Goal: Task Accomplishment & Management: Use online tool/utility

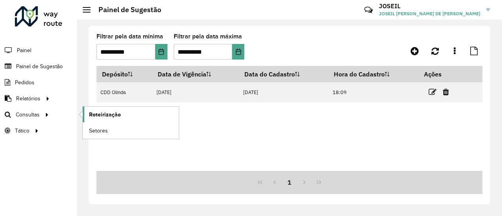
click at [89, 113] on span "Roteirização" at bounding box center [105, 115] width 32 height 8
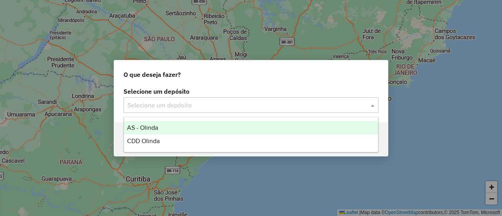
click at [156, 112] on div "Selecione um depósito" at bounding box center [251, 105] width 255 height 16
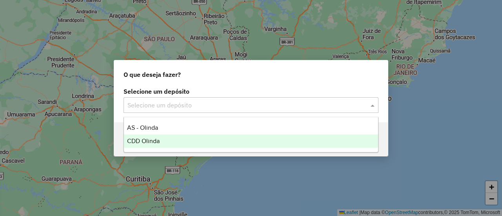
click at [152, 137] on div "CDD Olinda" at bounding box center [251, 141] width 254 height 13
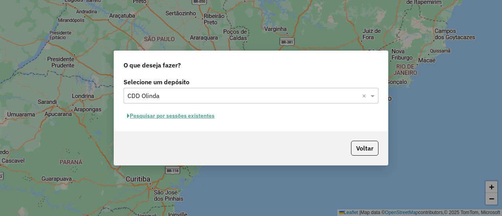
click at [175, 116] on button "Pesquisar por sessões existentes" at bounding box center [171, 116] width 95 height 12
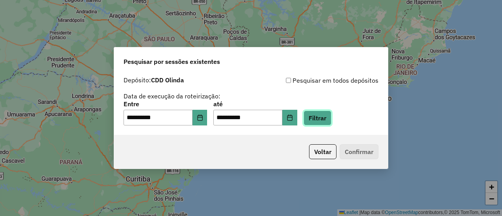
click at [323, 115] on button "Filtrar" at bounding box center [318, 118] width 28 height 15
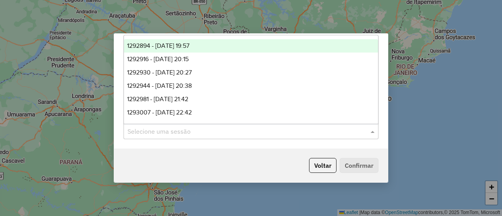
click at [254, 131] on input "text" at bounding box center [244, 131] width 232 height 9
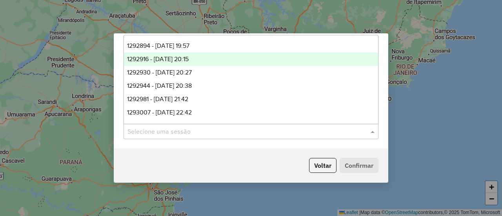
click at [187, 61] on span "1292916 - 11/10/2025 20:15" at bounding box center [158, 59] width 62 height 7
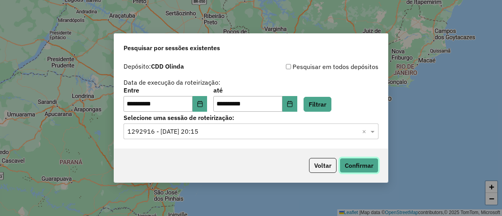
click at [347, 159] on button "Confirmar" at bounding box center [359, 165] width 39 height 15
click at [168, 139] on ng-select "Selecione uma sessão × 1292916 - 11/10/2025 20:15 ×" at bounding box center [251, 132] width 255 height 16
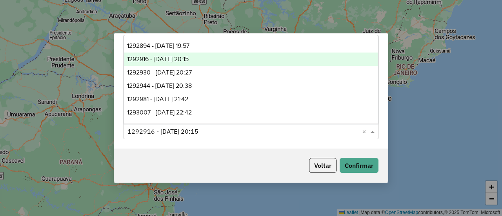
click at [183, 132] on input "text" at bounding box center [244, 131] width 232 height 9
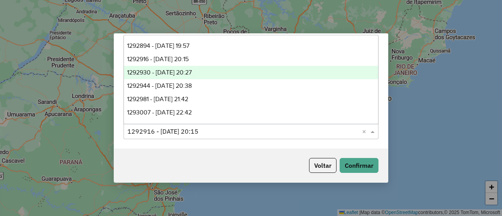
click at [203, 77] on div "1292930 - 11/10/2025 20:27" at bounding box center [251, 72] width 254 height 13
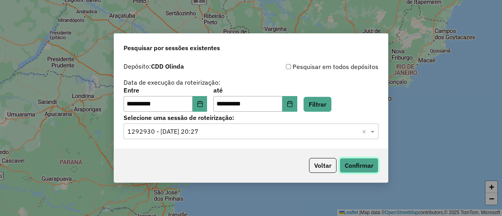
click at [347, 161] on button "Confirmar" at bounding box center [359, 165] width 39 height 15
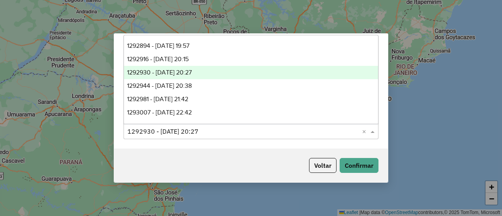
click at [176, 131] on input "text" at bounding box center [244, 131] width 232 height 9
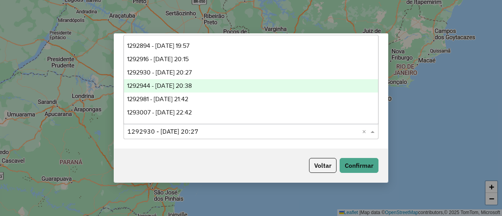
click at [192, 87] on span "1292944 - 11/10/2025 20:38" at bounding box center [159, 85] width 65 height 7
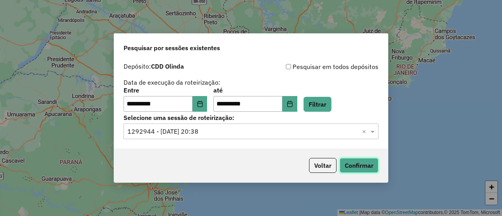
click at [345, 159] on button "Confirmar" at bounding box center [359, 165] width 39 height 15
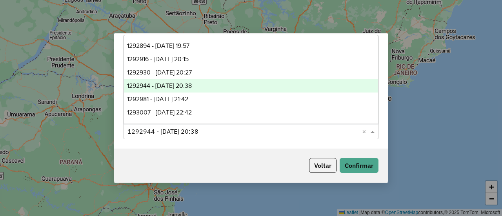
click at [147, 128] on input "text" at bounding box center [244, 131] width 232 height 9
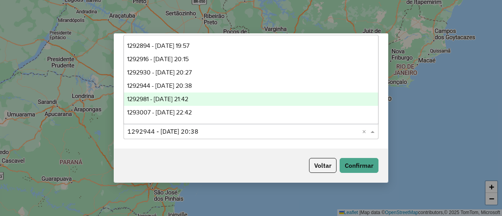
click at [196, 104] on div "1292981 - 11/10/2025 21:42" at bounding box center [251, 99] width 254 height 13
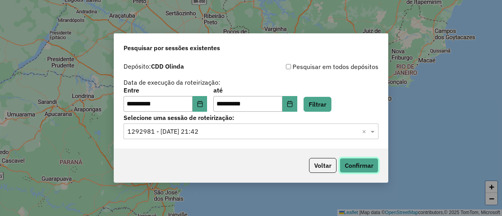
click at [353, 168] on button "Confirmar" at bounding box center [359, 165] width 39 height 15
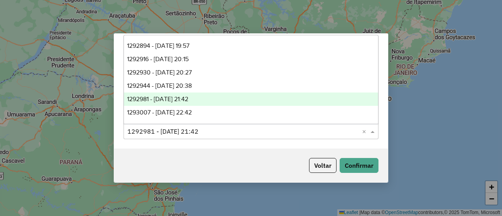
click at [176, 128] on input "text" at bounding box center [244, 131] width 232 height 9
click at [204, 113] on div "1293007 - 11/10/2025 22:42" at bounding box center [251, 112] width 254 height 13
click at [176, 108] on input "**********" at bounding box center [158, 104] width 69 height 16
click at [177, 115] on label "Selecione uma sessão de roteirização:" at bounding box center [251, 117] width 255 height 9
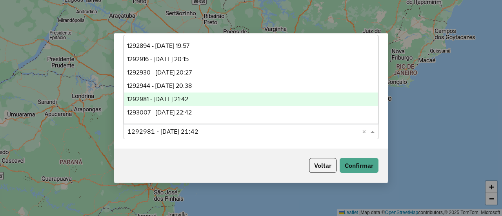
click at [169, 166] on div "Voltar Confirmar" at bounding box center [251, 166] width 274 height 34
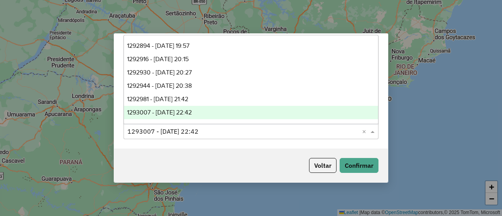
click at [189, 132] on input "text" at bounding box center [244, 131] width 232 height 9
click at [210, 160] on div "Voltar Confirmar" at bounding box center [251, 166] width 274 height 34
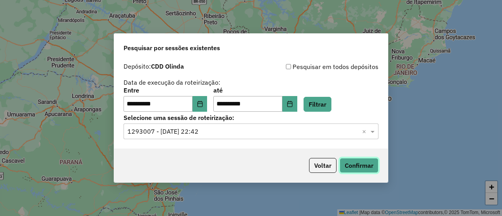
click at [347, 161] on button "Confirmar" at bounding box center [359, 165] width 39 height 15
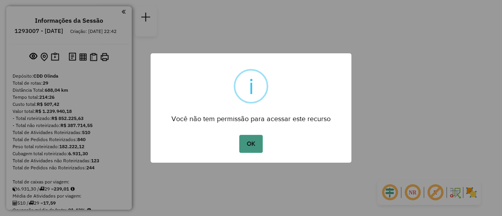
click at [243, 140] on button "OK" at bounding box center [250, 144] width 23 height 18
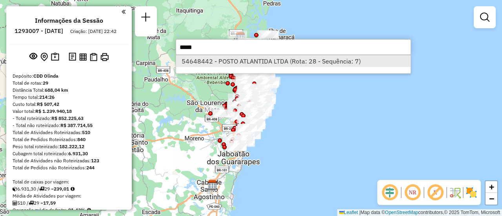
type input "*****"
click at [250, 62] on li "54648442 - POSTO ATLANTIDA LTDA (Rota: 28 - Sequência: 7)" at bounding box center [293, 61] width 235 height 12
select select "**********"
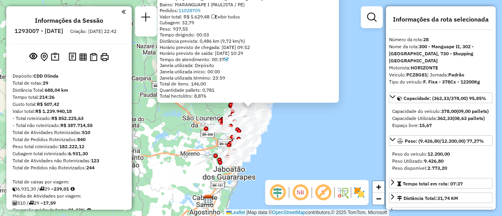
scroll to position [1452, 0]
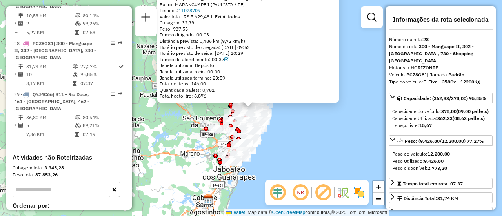
click at [303, 197] on em at bounding box center [300, 192] width 19 height 19
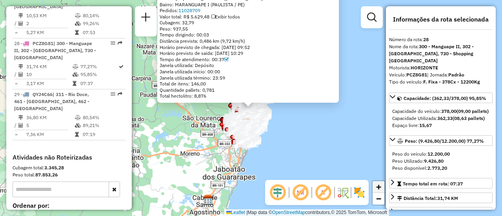
click at [380, 191] on span "+" at bounding box center [378, 187] width 5 height 10
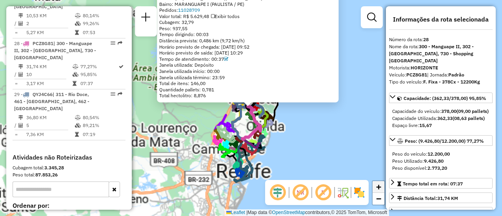
click at [380, 191] on span "+" at bounding box center [378, 187] width 5 height 10
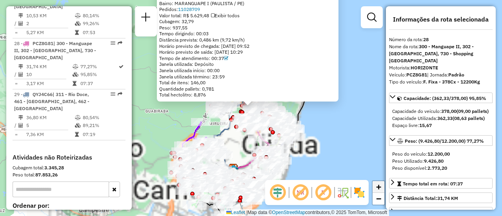
click at [380, 191] on span "+" at bounding box center [378, 187] width 5 height 10
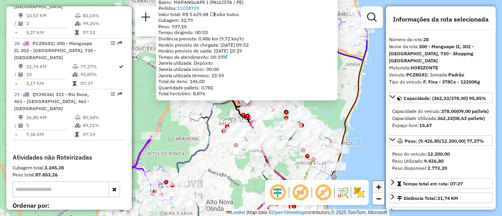
click at [380, 191] on span "+" at bounding box center [378, 187] width 5 height 10
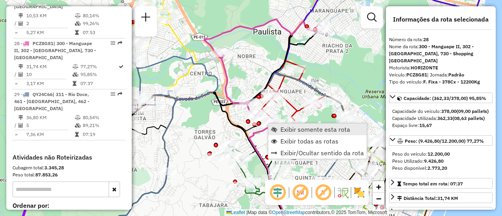
click at [288, 130] on span "Exibir somente esta rota" at bounding box center [316, 129] width 70 height 6
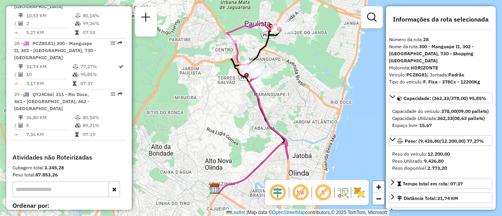
click at [359, 193] on img at bounding box center [359, 192] width 13 height 13
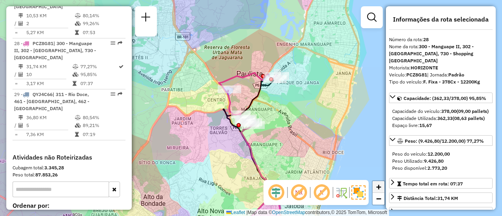
click at [378, 191] on span "+" at bounding box center [378, 187] width 5 height 10
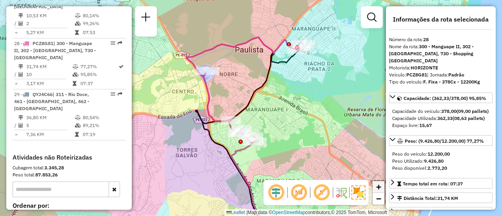
click at [379, 187] on span "+" at bounding box center [378, 187] width 5 height 10
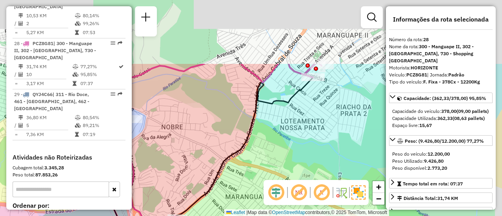
drag, startPoint x: 293, startPoint y: 83, endPoint x: 247, endPoint y: 173, distance: 101.1
click at [247, 173] on div "Janela de atendimento Grade de atendimento Capacidade Transportadoras Veículos …" at bounding box center [251, 108] width 502 height 216
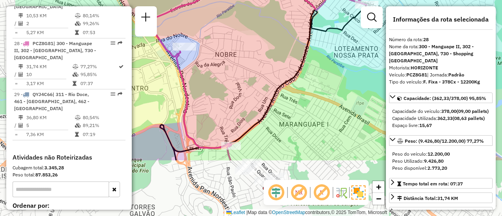
drag, startPoint x: 218, startPoint y: 112, endPoint x: 284, endPoint y: 35, distance: 101.4
click at [284, 35] on div "Janela de atendimento Grade de atendimento Capacidade Transportadoras Veículos …" at bounding box center [251, 108] width 502 height 216
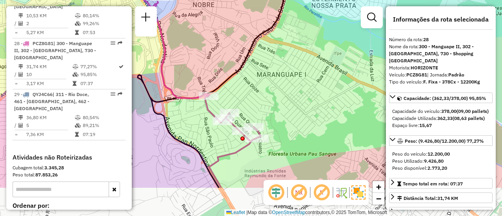
drag, startPoint x: 278, startPoint y: 103, endPoint x: 256, endPoint y: 53, distance: 54.6
click at [256, 53] on div "Janela de atendimento Grade de atendimento Capacidade Transportadoras Veículos …" at bounding box center [251, 108] width 502 height 216
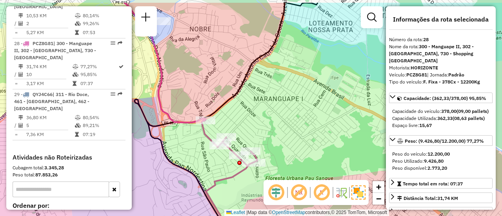
drag, startPoint x: 256, startPoint y: 53, endPoint x: 253, endPoint y: 77, distance: 24.5
click at [253, 77] on div "Janela de atendimento Grade de atendimento Capacidade Transportadoras Veículos …" at bounding box center [251, 108] width 502 height 216
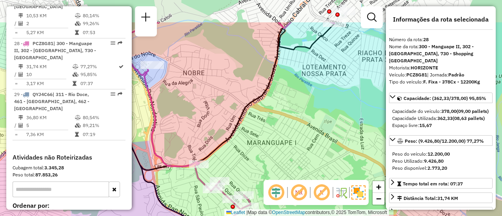
drag, startPoint x: 222, startPoint y: 82, endPoint x: 216, endPoint y: 123, distance: 40.9
click at [216, 123] on div "Janela de atendimento Grade de atendimento Capacidade Transportadoras Veículos …" at bounding box center [251, 108] width 502 height 216
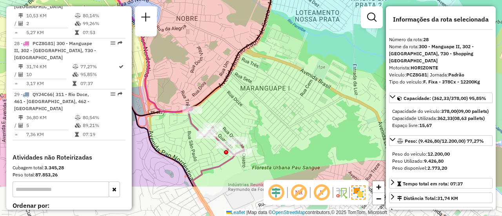
drag, startPoint x: 216, startPoint y: 123, endPoint x: 209, endPoint y: 72, distance: 51.5
click at [209, 72] on div "Janela de atendimento Grade de atendimento Capacidade Transportadoras Veículos …" at bounding box center [251, 108] width 502 height 216
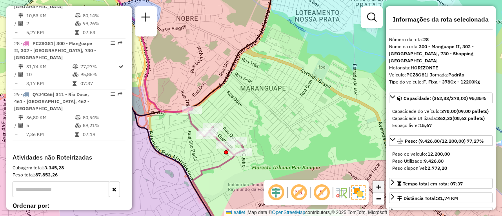
click at [382, 187] on link "+" at bounding box center [379, 187] width 12 height 12
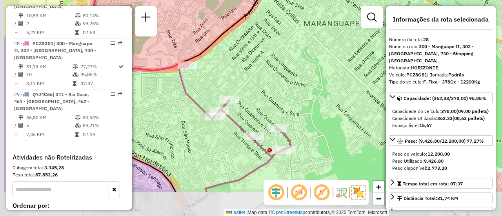
drag, startPoint x: 171, startPoint y: 120, endPoint x: 225, endPoint y: 74, distance: 71.0
click at [225, 74] on div "Janela de atendimento Grade de atendimento Capacidade Transportadoras Veículos …" at bounding box center [251, 108] width 502 height 216
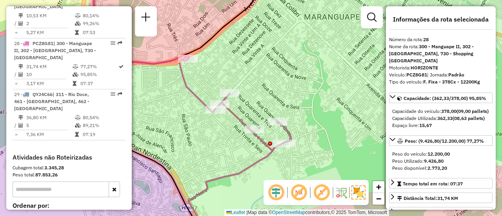
drag, startPoint x: 231, startPoint y: 170, endPoint x: 232, endPoint y: 164, distance: 6.3
click at [232, 164] on div "Janela de atendimento Grade de atendimento Capacidade Transportadoras Veículos …" at bounding box center [251, 108] width 502 height 216
click at [381, 190] on span "+" at bounding box center [378, 187] width 5 height 10
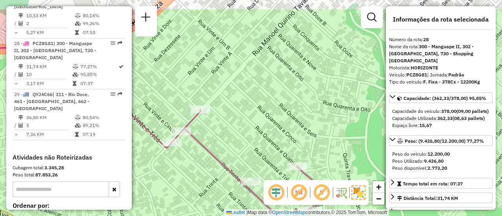
drag, startPoint x: 254, startPoint y: 69, endPoint x: 248, endPoint y: 98, distance: 29.4
click at [248, 98] on div "Janela de atendimento Grade de atendimento Capacidade Transportadoras Veículos …" at bounding box center [251, 108] width 502 height 216
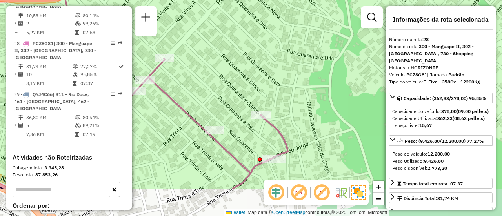
drag, startPoint x: 224, startPoint y: 124, endPoint x: 188, endPoint y: 75, distance: 61.4
click at [188, 75] on div "Janela de atendimento Grade de atendimento Capacidade Transportadoras Veículos …" at bounding box center [251, 108] width 502 height 216
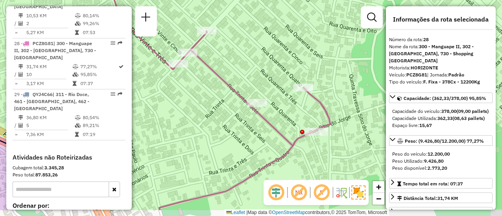
drag, startPoint x: 212, startPoint y: 108, endPoint x: 254, endPoint y: 80, distance: 50.5
click at [254, 80] on div "Janela de atendimento Grade de atendimento Capacidade Transportadoras Veículos …" at bounding box center [251, 108] width 502 height 216
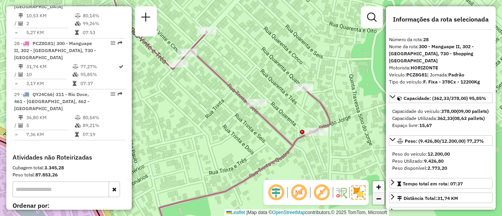
click at [381, 203] on span "−" at bounding box center [378, 199] width 5 height 10
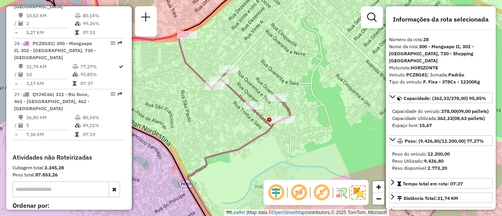
click at [345, 82] on div "Janela de atendimento Grade de atendimento Capacidade Transportadoras Veículos …" at bounding box center [251, 108] width 502 height 216
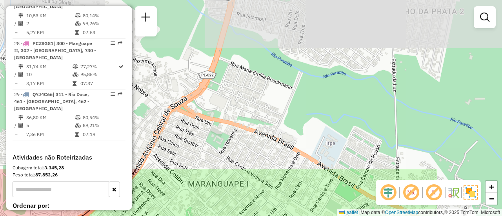
drag, startPoint x: 307, startPoint y: 44, endPoint x: 192, endPoint y: 235, distance: 223.2
click at [192, 216] on html "Aguarde... Pop-up bloqueado! Seu navegador bloqueou automáticamente a abertura …" at bounding box center [251, 108] width 502 height 216
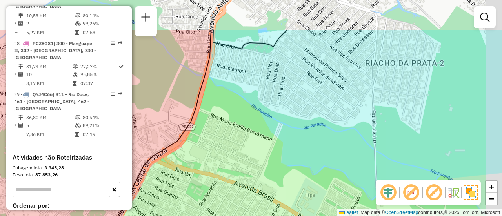
drag, startPoint x: 238, startPoint y: 131, endPoint x: 192, endPoint y: 235, distance: 113.1
click at [192, 216] on html "Aguarde... Pop-up bloqueado! Seu navegador bloqueou automáticamente a abertura …" at bounding box center [251, 108] width 502 height 216
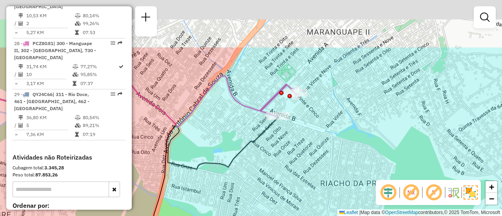
drag, startPoint x: 349, startPoint y: 59, endPoint x: 328, endPoint y: 140, distance: 83.5
click at [328, 140] on div "Janela de atendimento Grade de atendimento Capacidade Transportadoras Veículos …" at bounding box center [251, 108] width 502 height 216
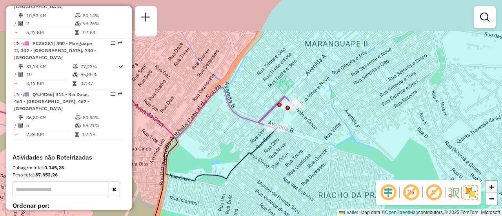
click at [495, 184] on link "+" at bounding box center [492, 187] width 12 height 12
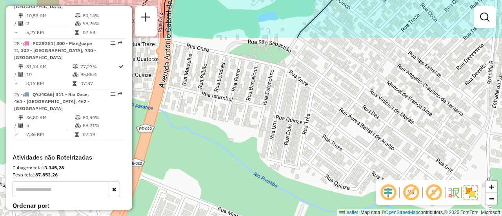
drag, startPoint x: 299, startPoint y: 172, endPoint x: 386, endPoint y: -28, distance: 218.3
click at [386, 0] on html "Aguarde... Pop-up bloqueado! Seu navegador bloqueou automáticamente a abertura …" at bounding box center [251, 108] width 502 height 216
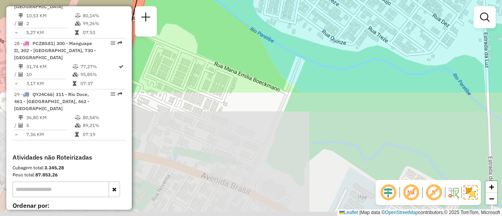
drag, startPoint x: 310, startPoint y: 134, endPoint x: 311, endPoint y: -23, distance: 157.4
click at [311, 0] on html "Aguarde... Pop-up bloqueado! Seu navegador bloqueou automáticamente a abertura …" at bounding box center [251, 108] width 502 height 216
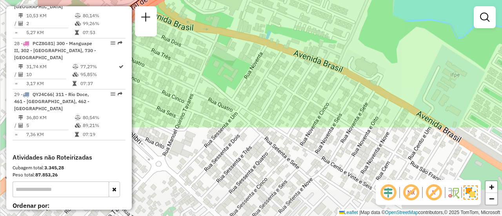
drag, startPoint x: 224, startPoint y: 148, endPoint x: 312, endPoint y: 38, distance: 141.0
click at [312, 38] on div "Janela de atendimento Grade de atendimento Capacidade Transportadoras Veículos …" at bounding box center [251, 108] width 502 height 216
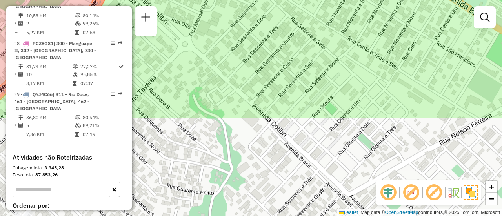
drag, startPoint x: 267, startPoint y: 135, endPoint x: 293, endPoint y: 15, distance: 122.9
click at [293, 15] on div "Janela de atendimento Grade de atendimento Capacidade Transportadoras Veículos …" at bounding box center [251, 108] width 502 height 216
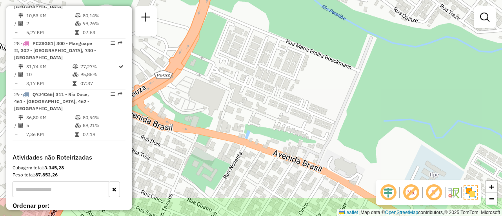
drag, startPoint x: 293, startPoint y: 15, endPoint x: 246, endPoint y: 235, distance: 225.1
click at [246, 216] on html "Aguarde... Pop-up bloqueado! Seu navegador bloqueou automáticamente a abertura …" at bounding box center [251, 108] width 502 height 216
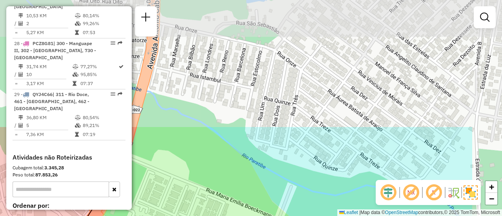
drag, startPoint x: 330, startPoint y: 86, endPoint x: 250, endPoint y: 235, distance: 168.9
click at [250, 216] on html "Aguarde... Pop-up bloqueado! Seu navegador bloqueou automáticamente a abertura …" at bounding box center [251, 108] width 502 height 216
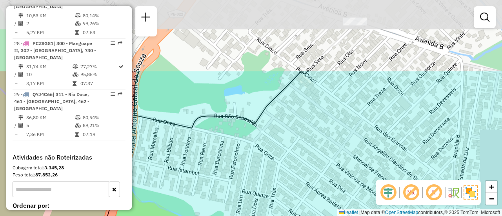
drag, startPoint x: 282, startPoint y: 126, endPoint x: 260, endPoint y: 219, distance: 95.6
click at [260, 216] on html "Aguarde... Pop-up bloqueado! Seu navegador bloqueou automáticamente a abertura …" at bounding box center [251, 108] width 502 height 216
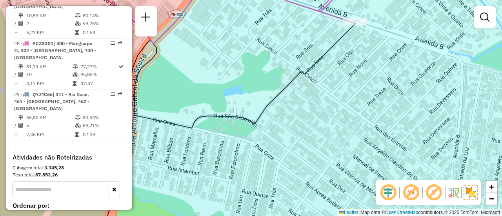
drag, startPoint x: 347, startPoint y: 36, endPoint x: 332, endPoint y: 84, distance: 49.4
click at [332, 84] on icon at bounding box center [229, 130] width 254 height 215
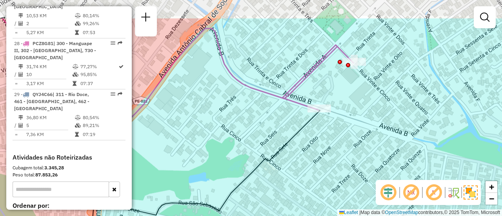
drag, startPoint x: 332, startPoint y: 84, endPoint x: 311, endPoint y: 124, distance: 45.1
click at [311, 124] on icon at bounding box center [200, 194] width 241 height 168
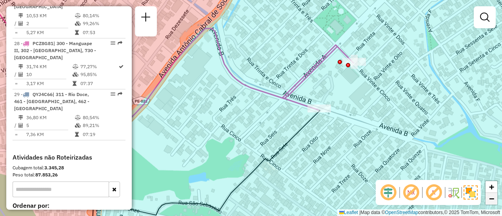
click at [492, 204] on link "−" at bounding box center [492, 199] width 12 height 12
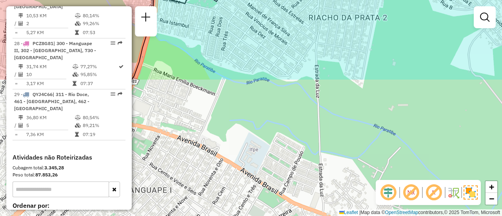
drag, startPoint x: 311, startPoint y: 127, endPoint x: 293, endPoint y: -31, distance: 159.2
click at [293, 0] on html "Aguarde... Pop-up bloqueado! Seu navegador bloqueou automáticamente a abertura …" at bounding box center [251, 108] width 502 height 216
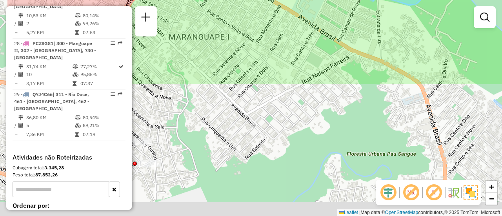
drag, startPoint x: 228, startPoint y: 132, endPoint x: 286, endPoint y: -21, distance: 163.9
click at [286, 0] on html "Aguarde... Pop-up bloqueado! Seu navegador bloqueou automáticamente a abertura …" at bounding box center [251, 108] width 502 height 216
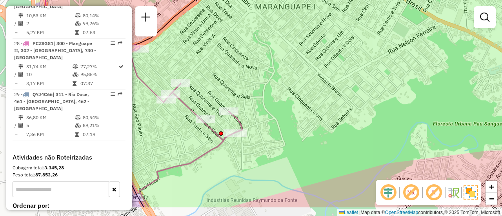
drag, startPoint x: 230, startPoint y: 73, endPoint x: 316, endPoint y: 43, distance: 91.5
click at [316, 43] on div "Janela de atendimento Grade de atendimento Capacidade Transportadoras Veículos …" at bounding box center [251, 108] width 502 height 216
